Goal: Task Accomplishment & Management: Complete application form

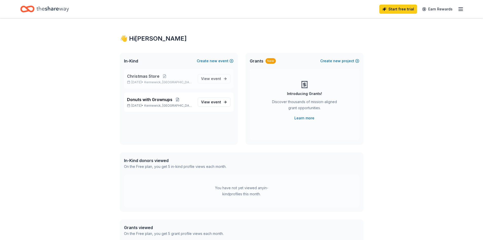
click at [152, 80] on p "[DATE] • [GEOGRAPHIC_DATA], [GEOGRAPHIC_DATA]" at bounding box center [160, 82] width 67 height 4
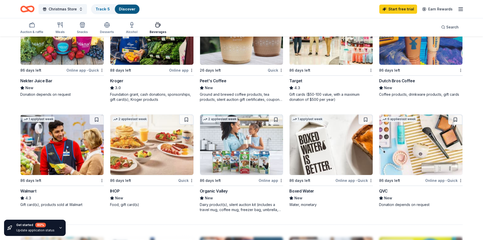
scroll to position [330, 0]
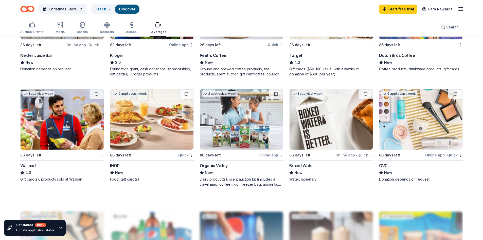
click at [401, 135] on img at bounding box center [420, 119] width 83 height 60
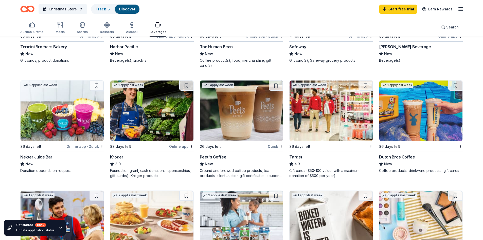
scroll to position [203, 0]
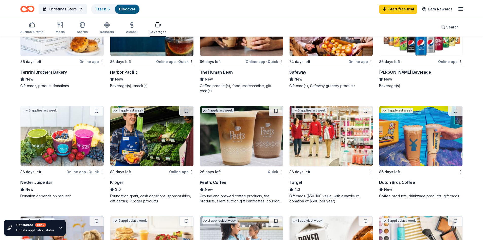
click at [152, 148] on img at bounding box center [151, 136] width 83 height 60
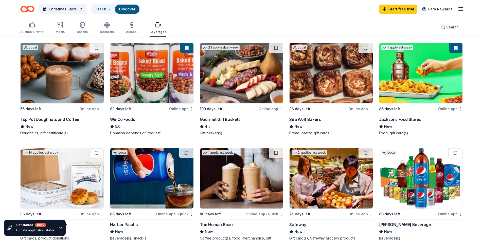
scroll to position [0, 0]
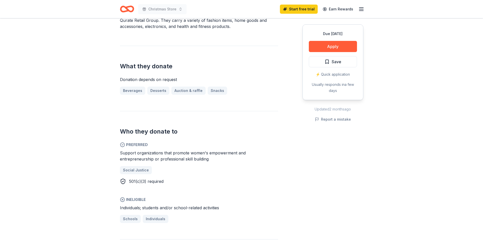
scroll to position [152, 0]
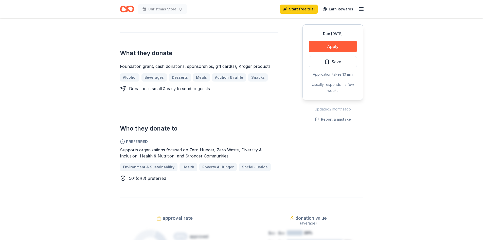
scroll to position [76, 0]
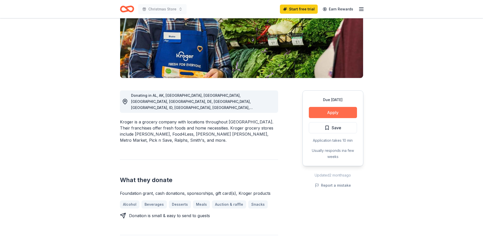
click at [341, 111] on button "Apply" at bounding box center [333, 112] width 48 height 11
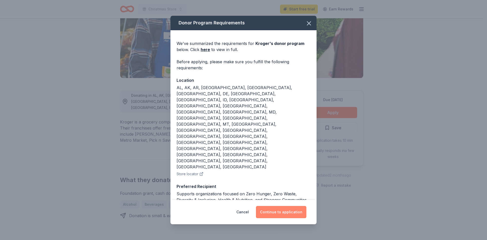
click at [281, 206] on button "Continue to application" at bounding box center [281, 212] width 50 height 12
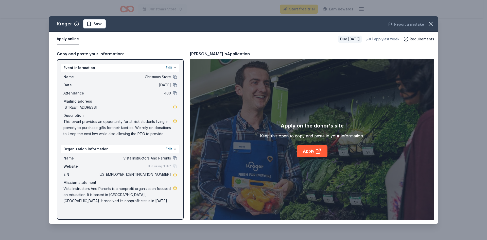
drag, startPoint x: 151, startPoint y: 174, endPoint x: 171, endPoint y: 174, distance: 20.3
click at [171, 174] on div "EIN 51-0138204" at bounding box center [120, 174] width 114 height 6
click at [306, 151] on link "Apply" at bounding box center [312, 151] width 31 height 12
click at [432, 21] on icon "button" at bounding box center [430, 23] width 7 height 7
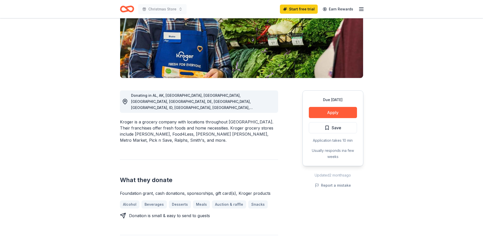
scroll to position [0, 0]
